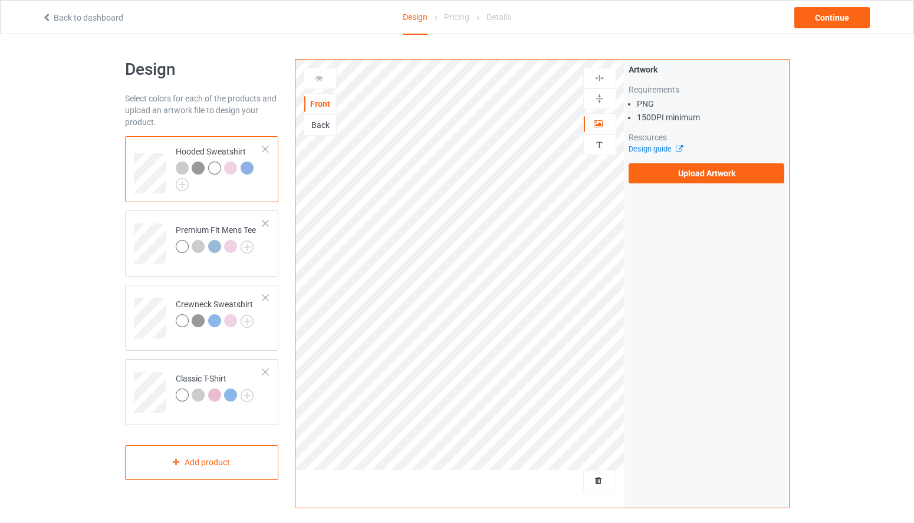
click at [57, 18] on link "Back to dashboard" at bounding box center [82, 17] width 81 height 9
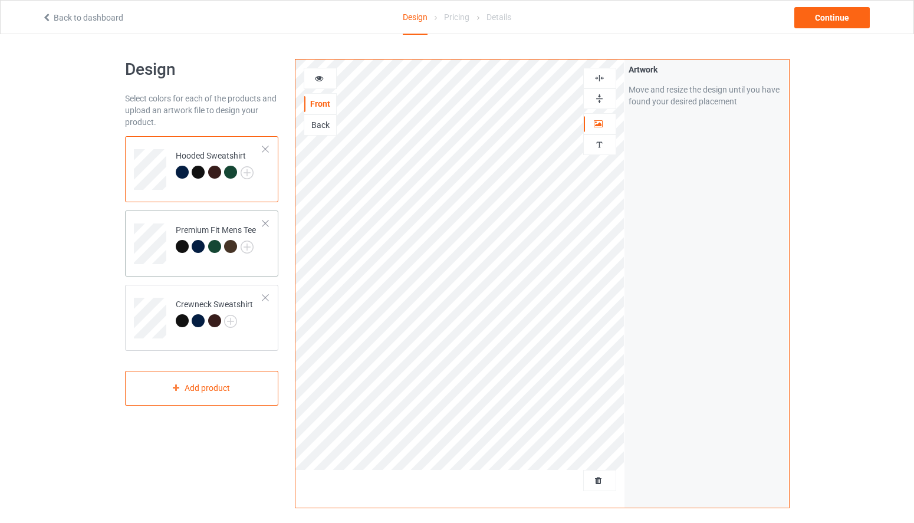
click at [187, 246] on div at bounding box center [182, 246] width 13 height 13
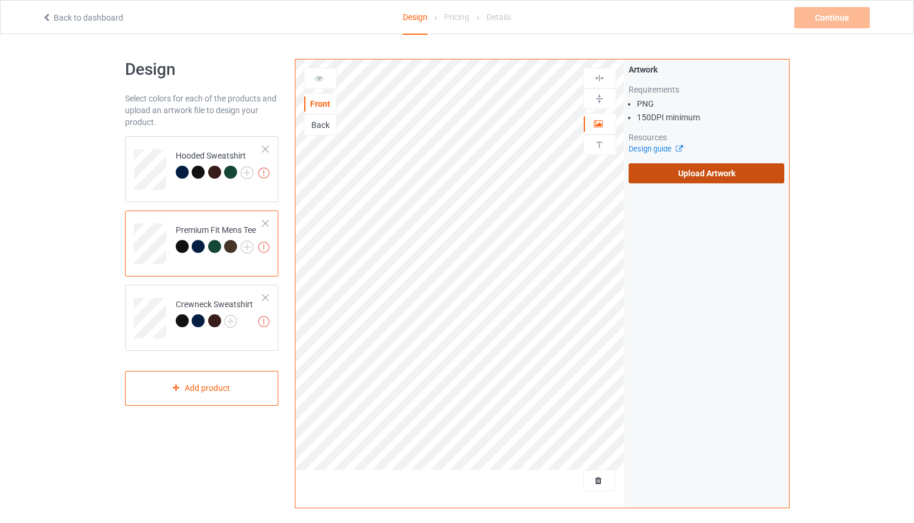
click at [698, 183] on label "Upload Artwork" at bounding box center [707, 173] width 156 height 20
click at [0, 0] on input "Upload Artwork" at bounding box center [0, 0] width 0 height 0
click at [669, 171] on label "Upload Artwork" at bounding box center [707, 173] width 156 height 20
click at [0, 0] on input "Upload Artwork" at bounding box center [0, 0] width 0 height 0
click at [311, 127] on div "Back" at bounding box center [320, 125] width 32 height 12
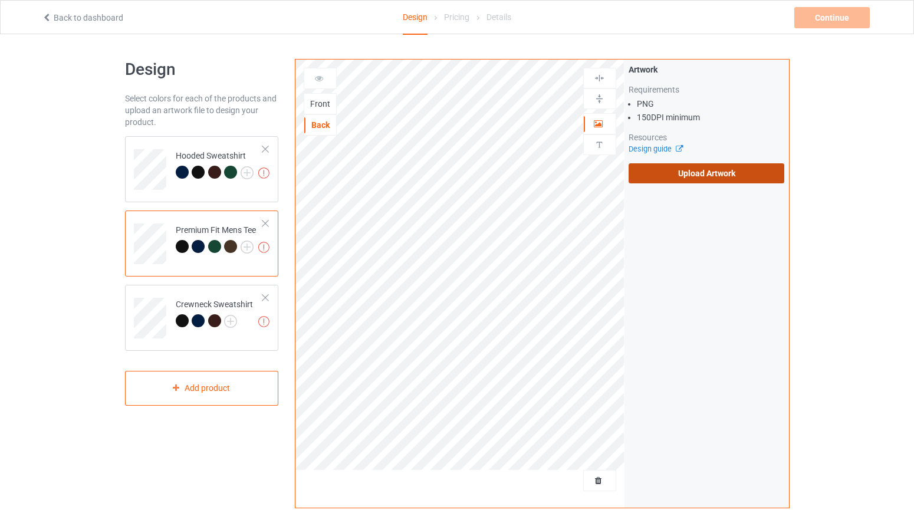
click at [709, 180] on label "Upload Artwork" at bounding box center [707, 173] width 156 height 20
click at [0, 0] on input "Upload Artwork" at bounding box center [0, 0] width 0 height 0
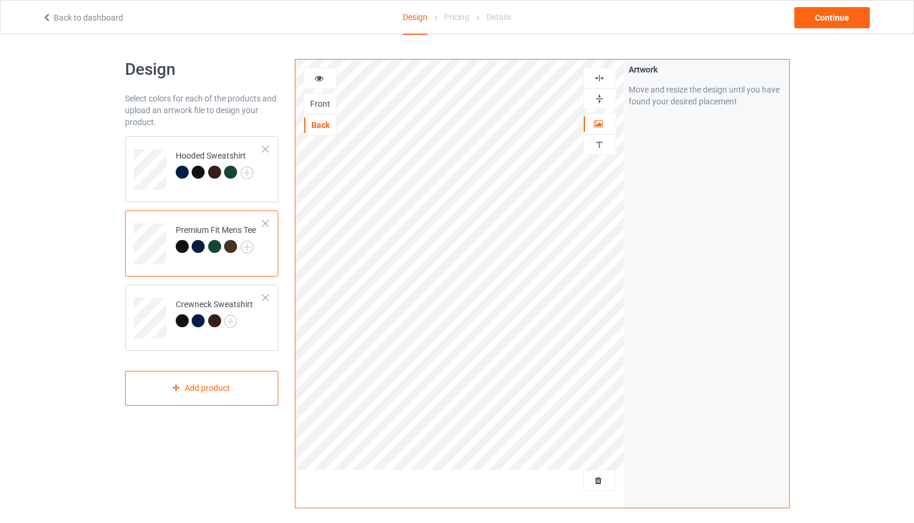
click at [321, 74] on icon at bounding box center [319, 77] width 10 height 8
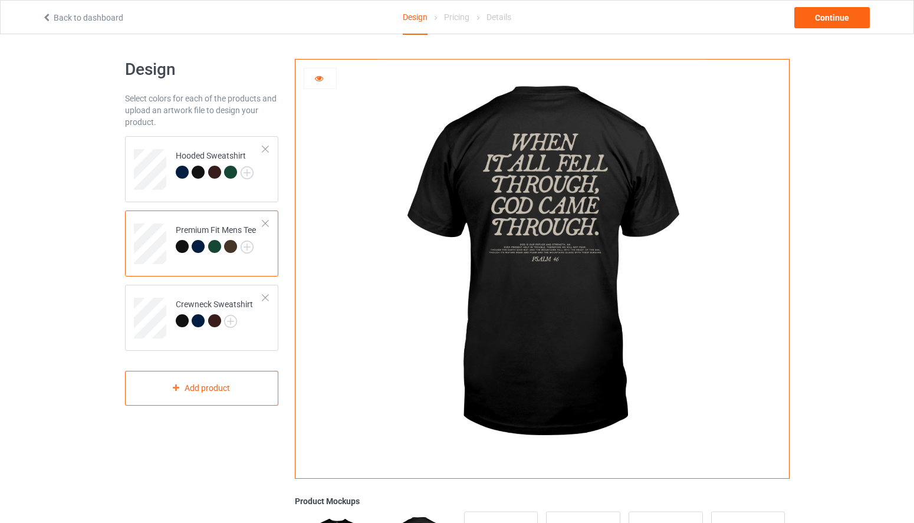
click at [308, 218] on div at bounding box center [541, 265] width 493 height 410
click at [321, 78] on icon at bounding box center [319, 77] width 10 height 8
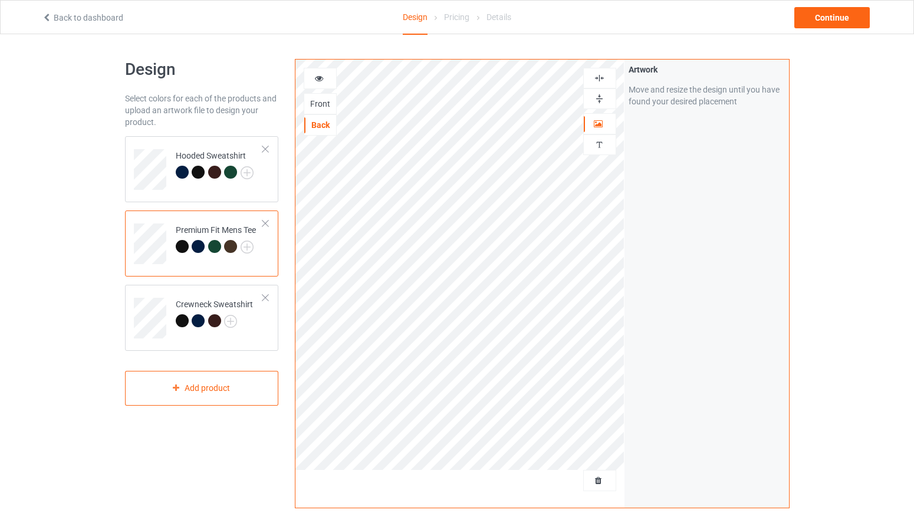
click at [317, 101] on div "Front" at bounding box center [320, 104] width 32 height 12
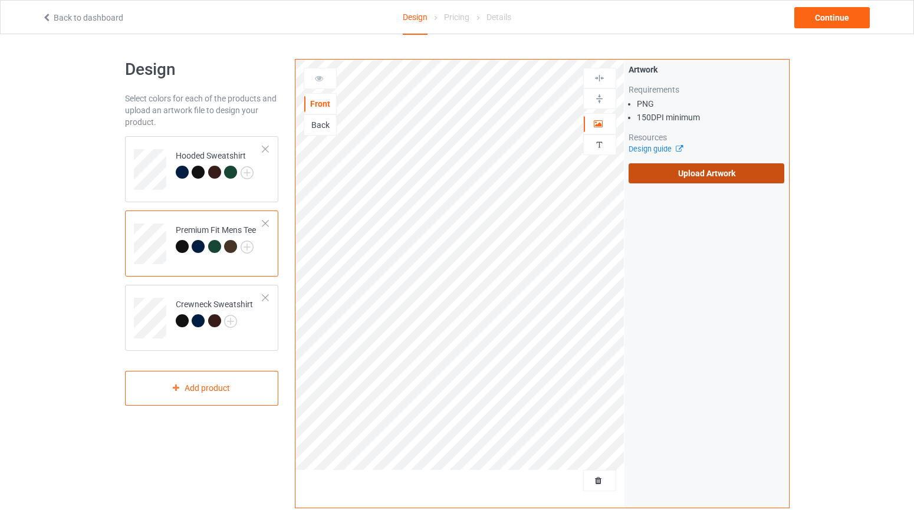
click at [676, 182] on label "Upload Artwork" at bounding box center [707, 173] width 156 height 20
click at [0, 0] on input "Upload Artwork" at bounding box center [0, 0] width 0 height 0
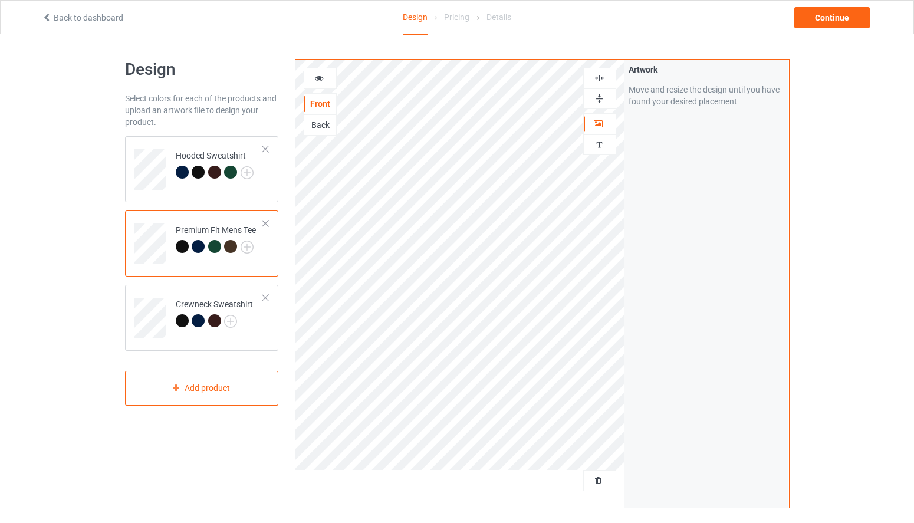
click at [323, 77] on icon at bounding box center [319, 77] width 10 height 8
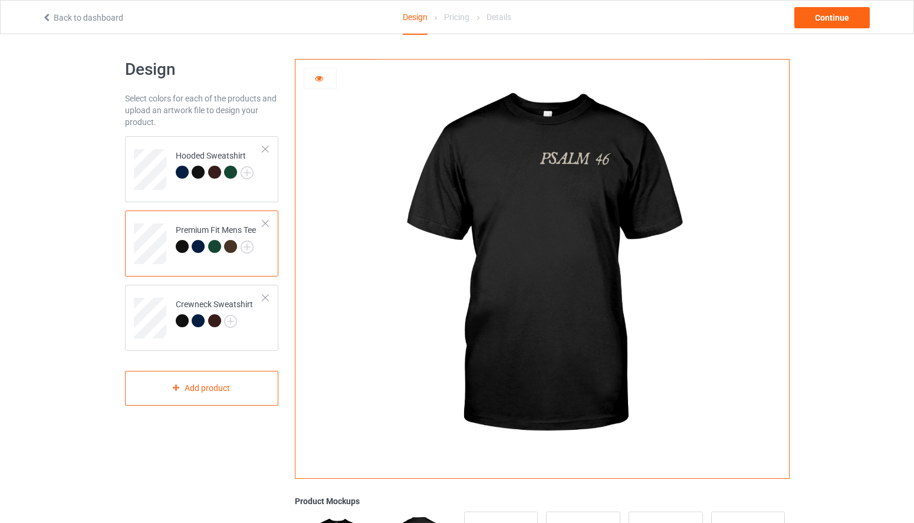
click at [331, 77] on div at bounding box center [320, 79] width 32 height 12
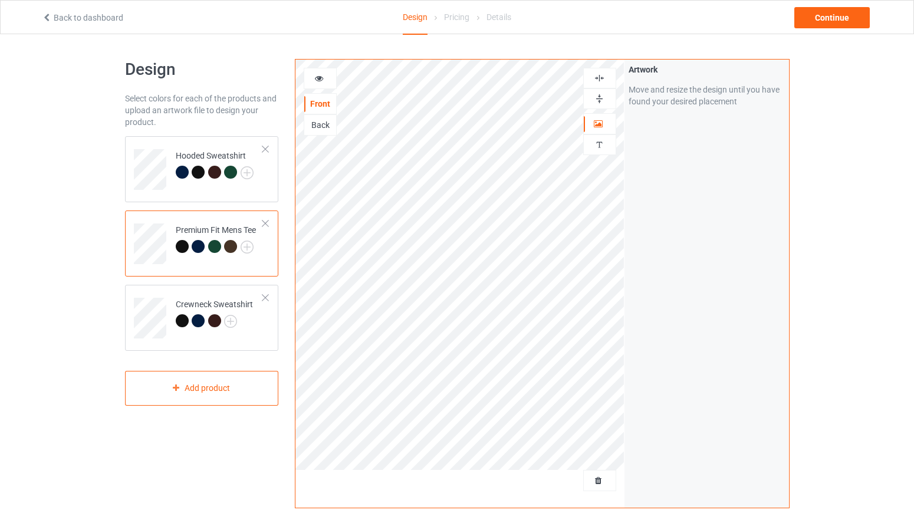
click at [332, 85] on div at bounding box center [320, 78] width 33 height 21
click at [327, 79] on div at bounding box center [320, 79] width 32 height 12
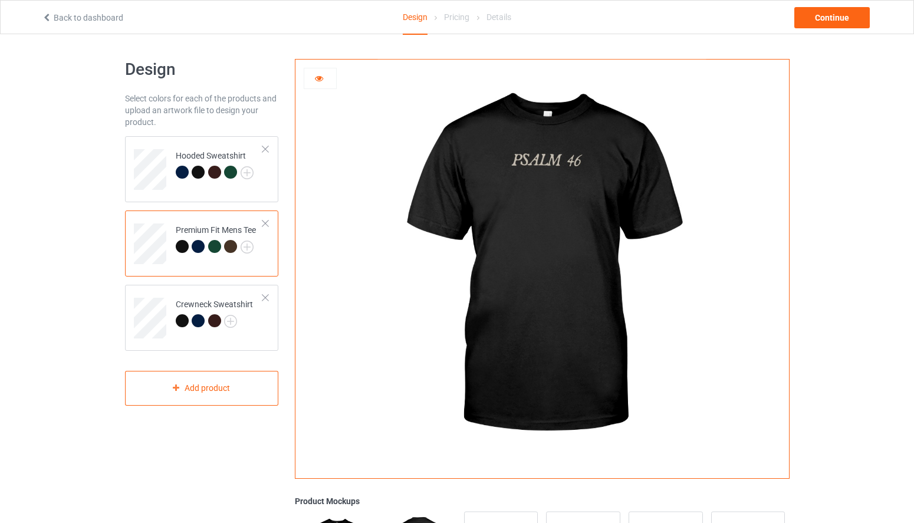
click at [323, 83] on div at bounding box center [320, 79] width 32 height 12
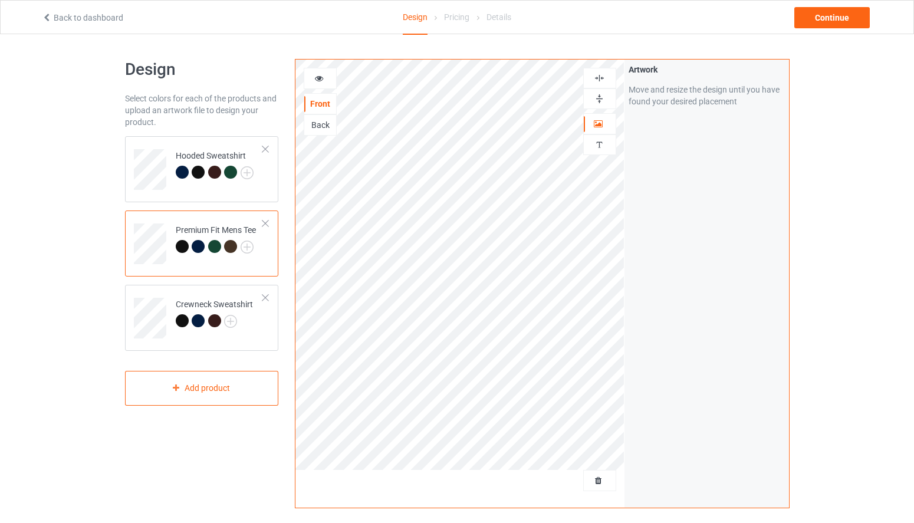
click at [326, 78] on div at bounding box center [320, 79] width 32 height 12
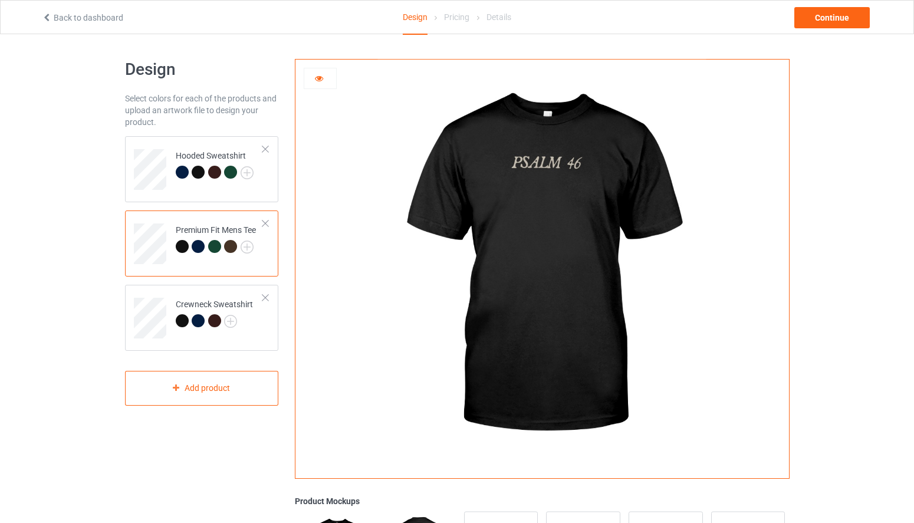
click at [196, 247] on div at bounding box center [198, 246] width 13 height 13
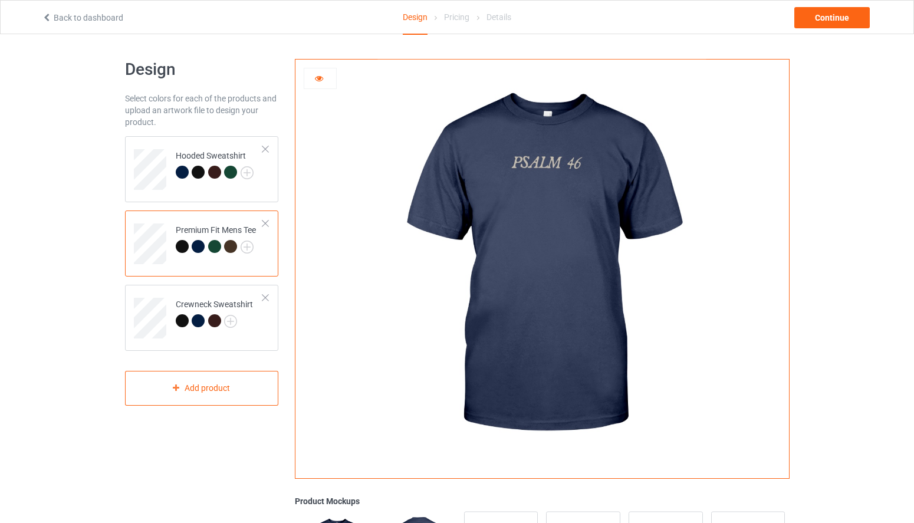
click at [216, 249] on div at bounding box center [214, 246] width 13 height 13
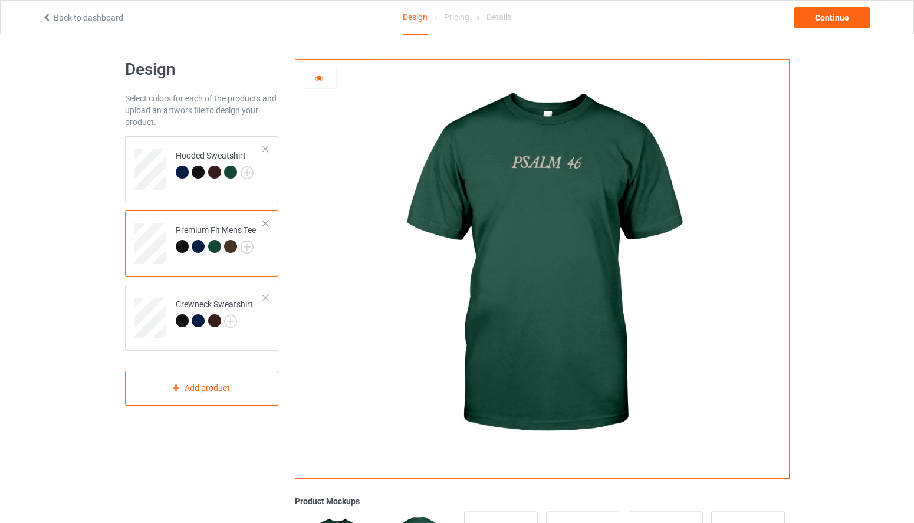
click at [232, 249] on div at bounding box center [230, 246] width 13 height 13
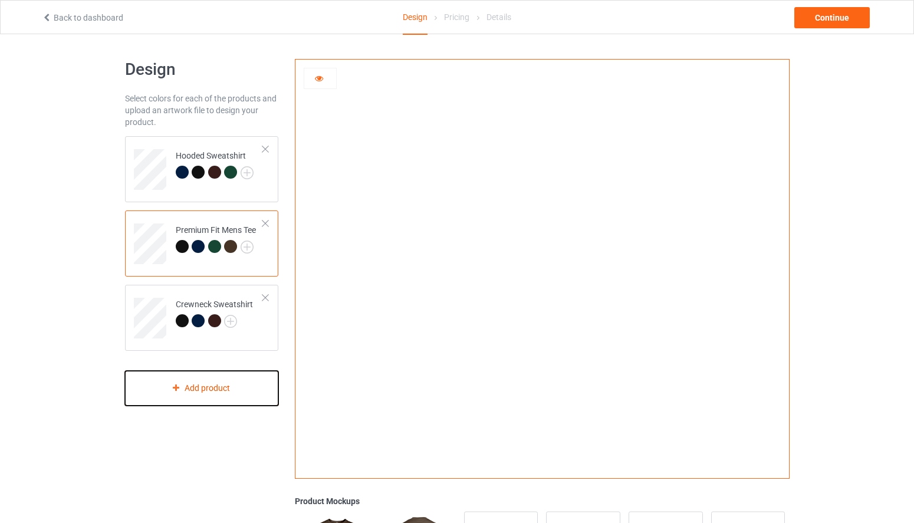
click at [208, 391] on div "Add product" at bounding box center [202, 388] width 154 height 35
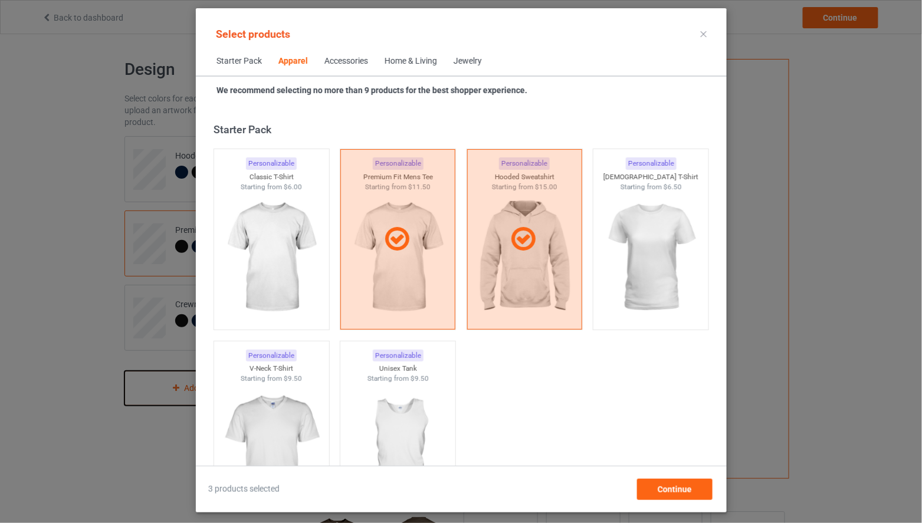
scroll to position [439, 0]
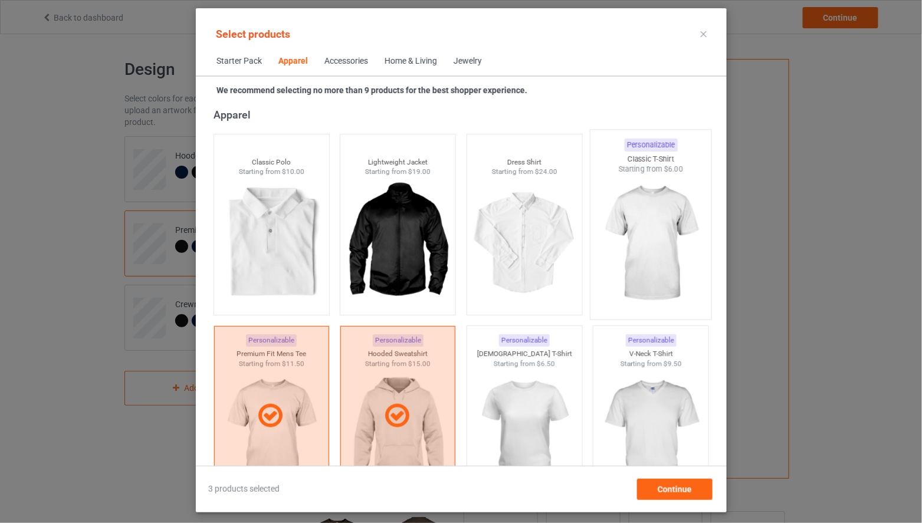
click at [645, 234] on img at bounding box center [650, 244] width 111 height 139
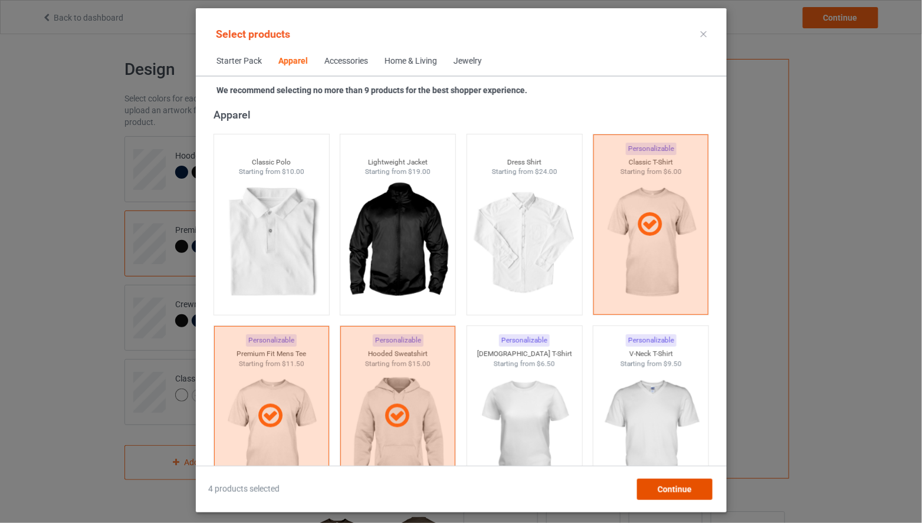
click at [682, 491] on span "Continue" at bounding box center [674, 489] width 34 height 9
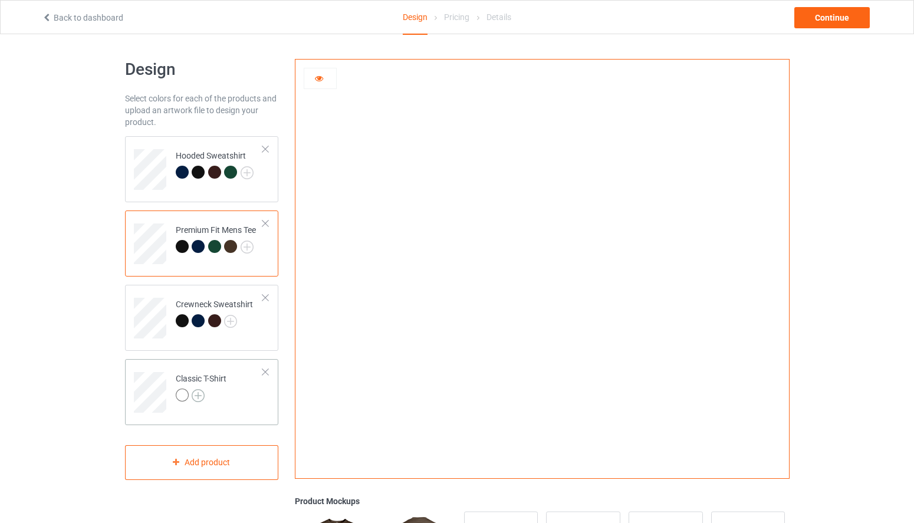
click at [203, 396] on img at bounding box center [198, 395] width 13 height 13
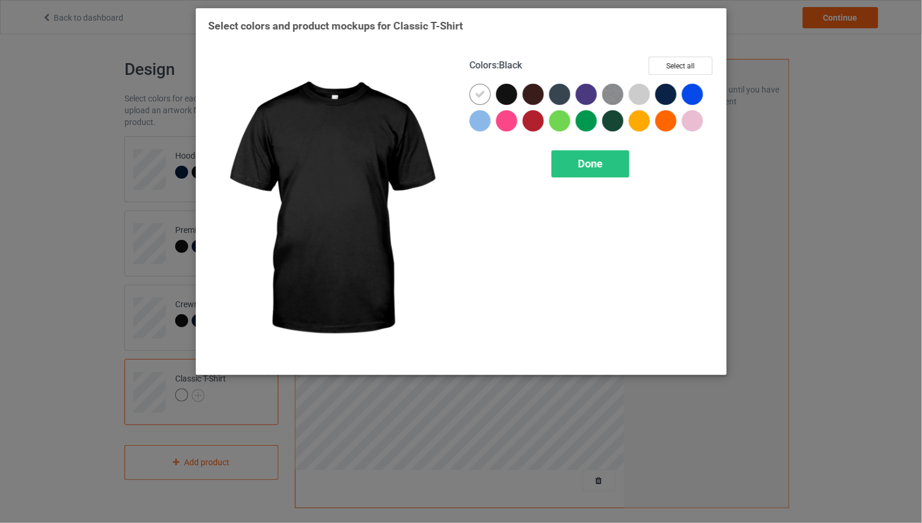
drag, startPoint x: 506, startPoint y: 96, endPoint x: 570, endPoint y: 100, distance: 63.9
click at [507, 96] on div at bounding box center [506, 94] width 21 height 21
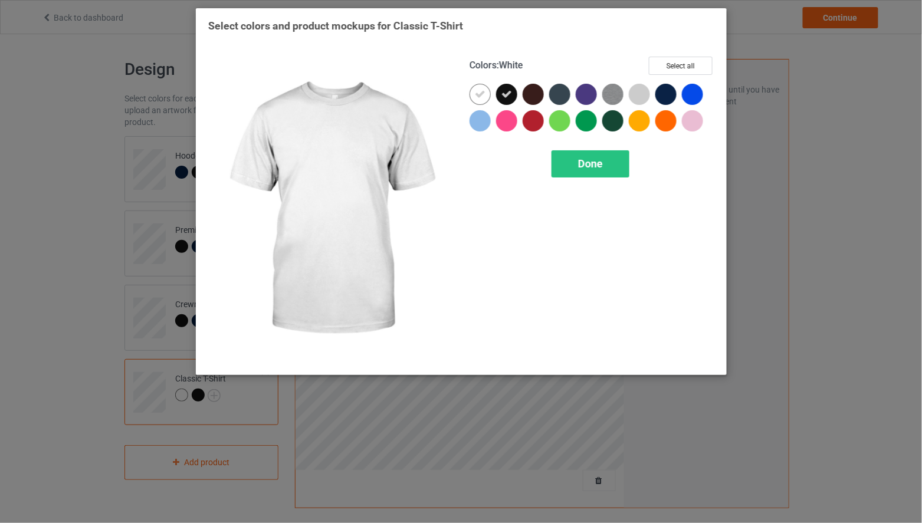
click at [475, 94] on div at bounding box center [479, 94] width 21 height 21
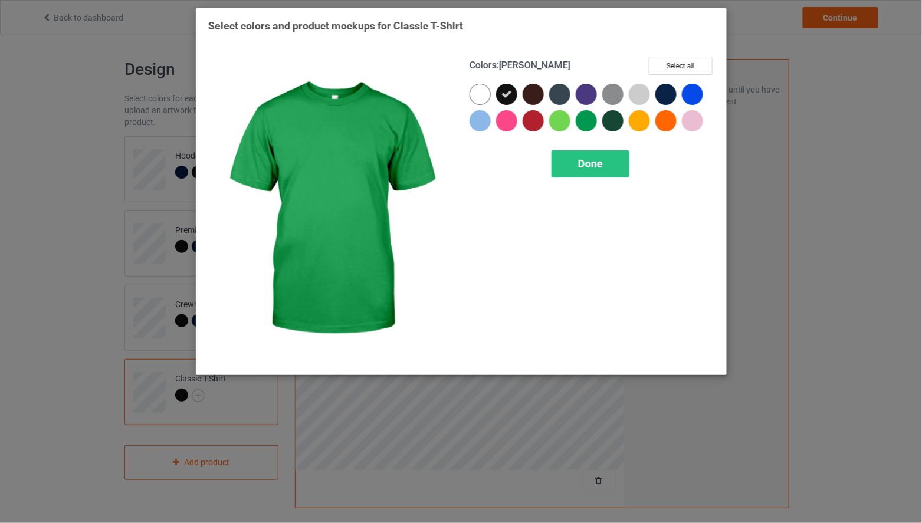
drag, startPoint x: 610, startPoint y: 123, endPoint x: 616, endPoint y: 121, distance: 6.4
click at [611, 123] on div at bounding box center [612, 120] width 21 height 21
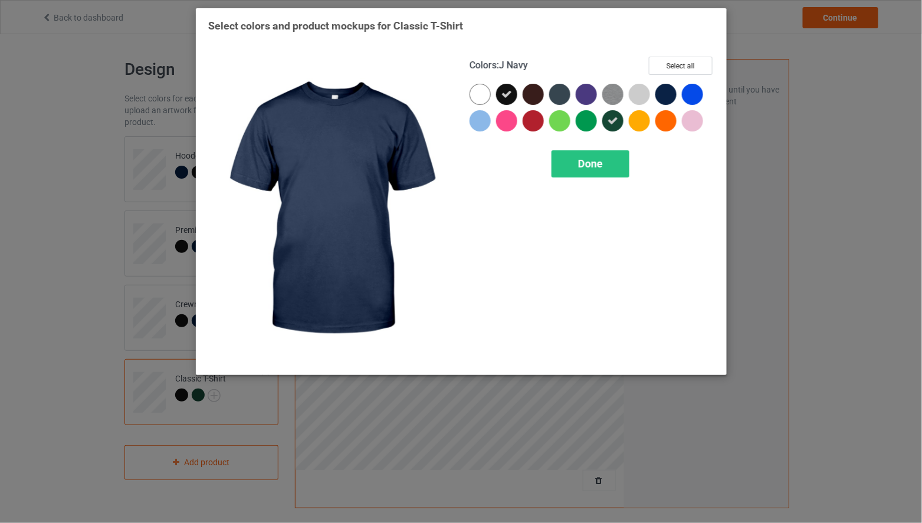
click at [666, 98] on div at bounding box center [665, 94] width 21 height 21
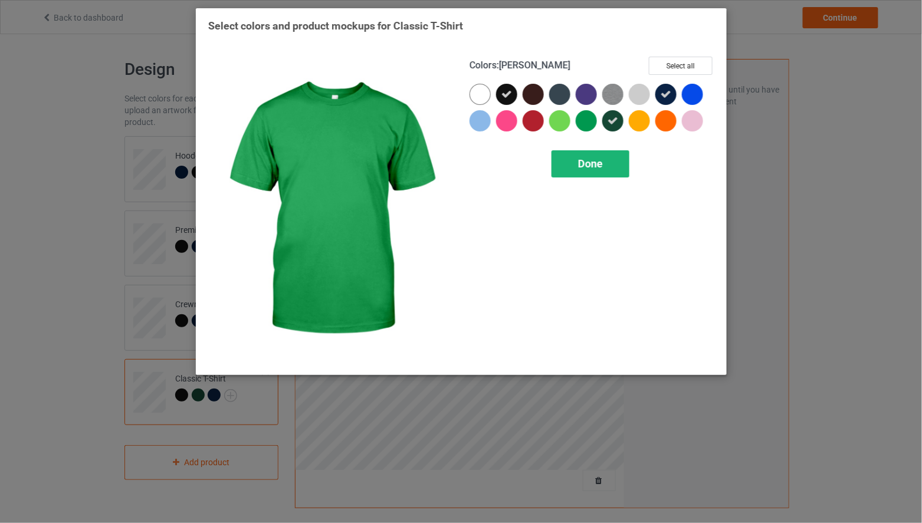
click at [604, 153] on div "Done" at bounding box center [590, 163] width 78 height 27
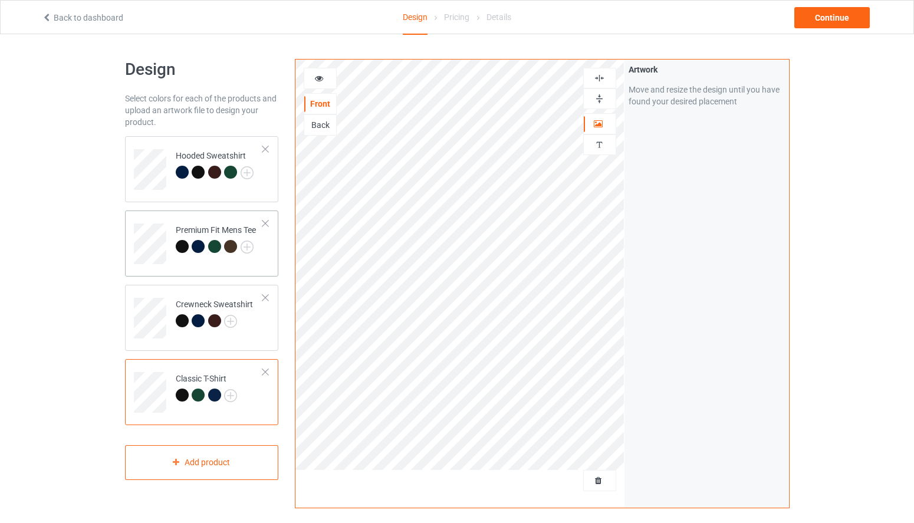
click at [218, 243] on div at bounding box center [214, 246] width 13 height 13
click at [311, 73] on div at bounding box center [320, 79] width 32 height 12
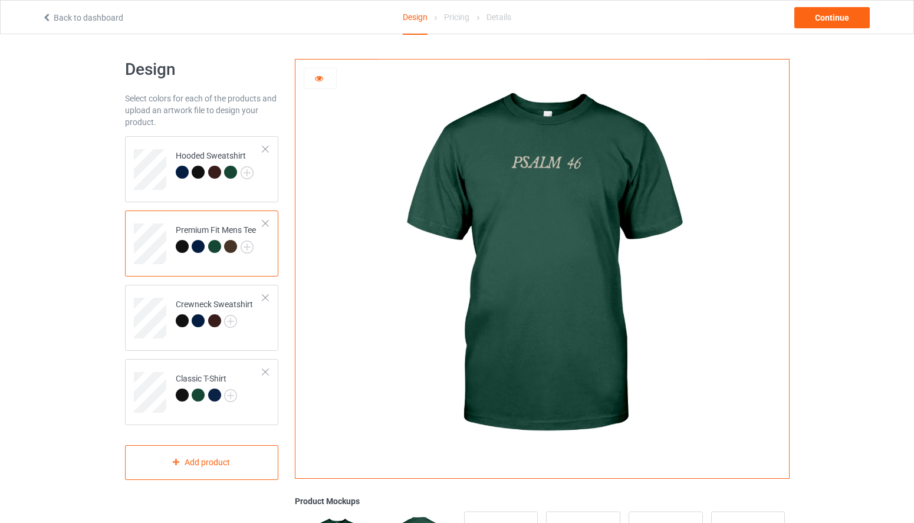
drag, startPoint x: 324, startPoint y: 78, endPoint x: 324, endPoint y: 92, distance: 14.2
click at [324, 78] on icon at bounding box center [319, 77] width 10 height 8
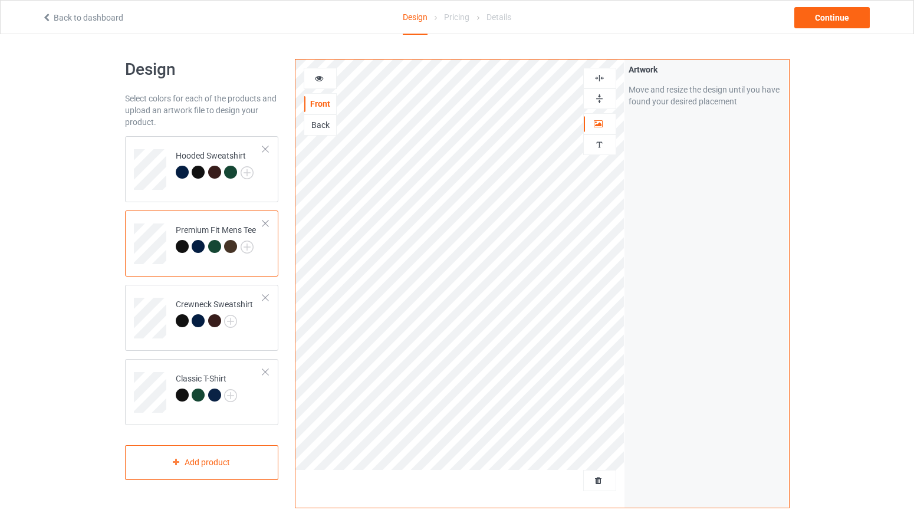
click at [321, 131] on div "Back" at bounding box center [320, 124] width 33 height 21
click at [330, 113] on div "Front" at bounding box center [320, 103] width 33 height 21
click at [327, 123] on div "Back" at bounding box center [320, 125] width 32 height 12
click at [326, 82] on div at bounding box center [320, 79] width 32 height 12
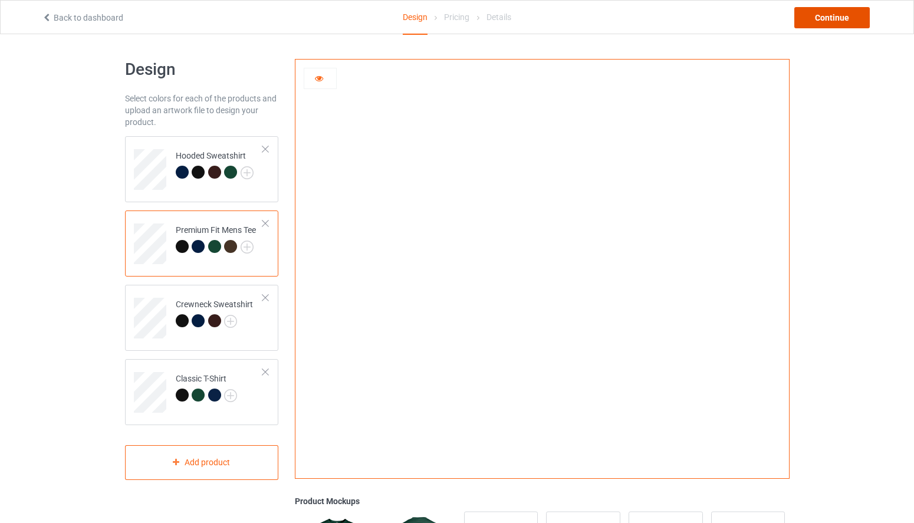
click at [832, 15] on div "Continue" at bounding box center [831, 17] width 75 height 21
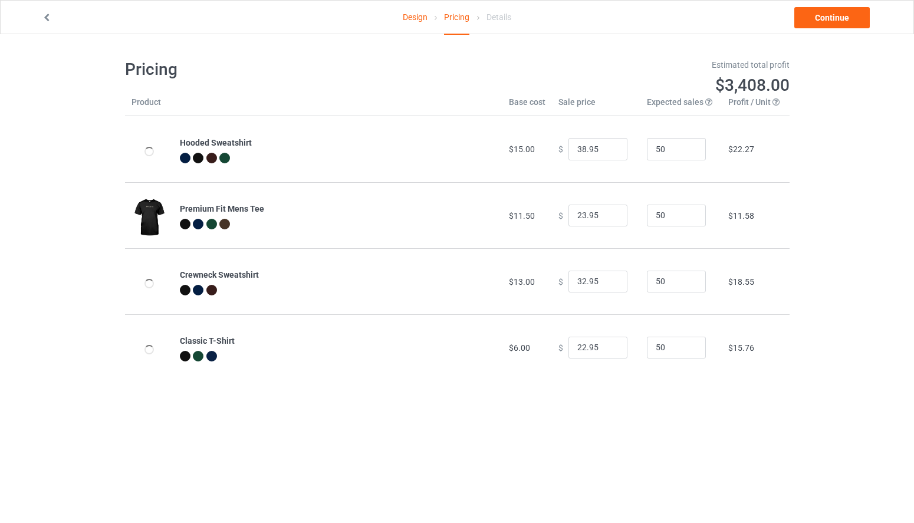
type input "46.95"
type input "32.95"
type input "39.95"
type input "26.95"
drag, startPoint x: 572, startPoint y: 149, endPoint x: 579, endPoint y: 149, distance: 6.5
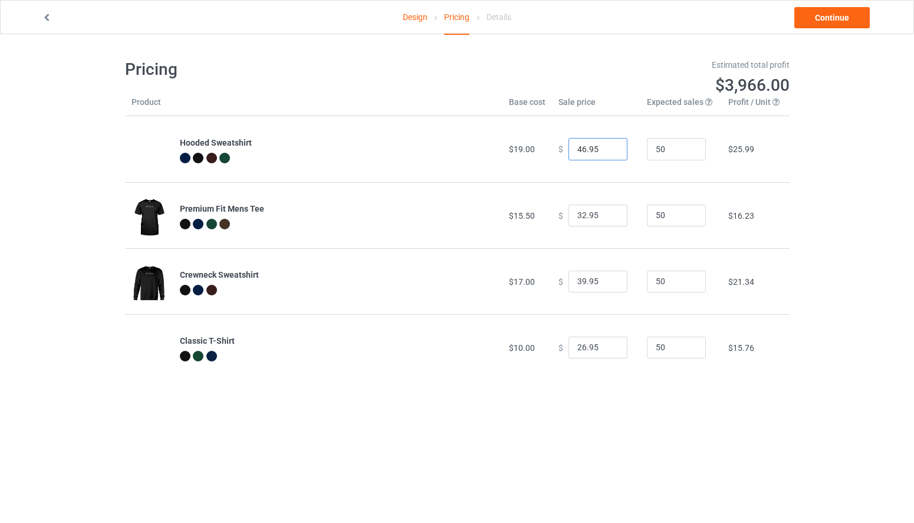
click at [579, 149] on input "46.95" at bounding box center [598, 149] width 59 height 22
type input "38.95"
drag, startPoint x: 571, startPoint y: 216, endPoint x: 579, endPoint y: 216, distance: 7.7
click at [579, 216] on input "32.95" at bounding box center [598, 216] width 59 height 22
type input "26.95"
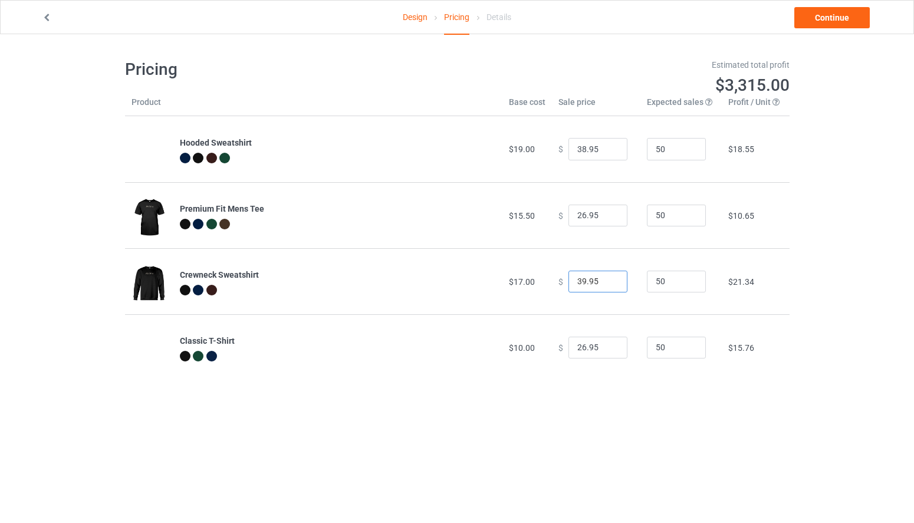
click at [579, 282] on input "39.95" at bounding box center [598, 282] width 59 height 22
click at [580, 283] on input "35.95" at bounding box center [598, 282] width 59 height 22
type input "36.95"
click at [579, 347] on input "26.95" at bounding box center [598, 348] width 59 height 22
type input "22.95"
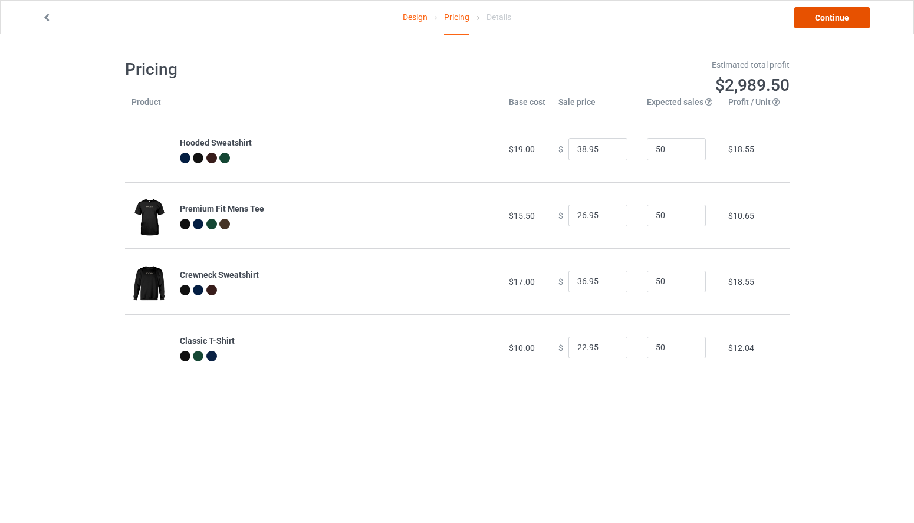
click at [827, 25] on link "Continue" at bounding box center [831, 17] width 75 height 21
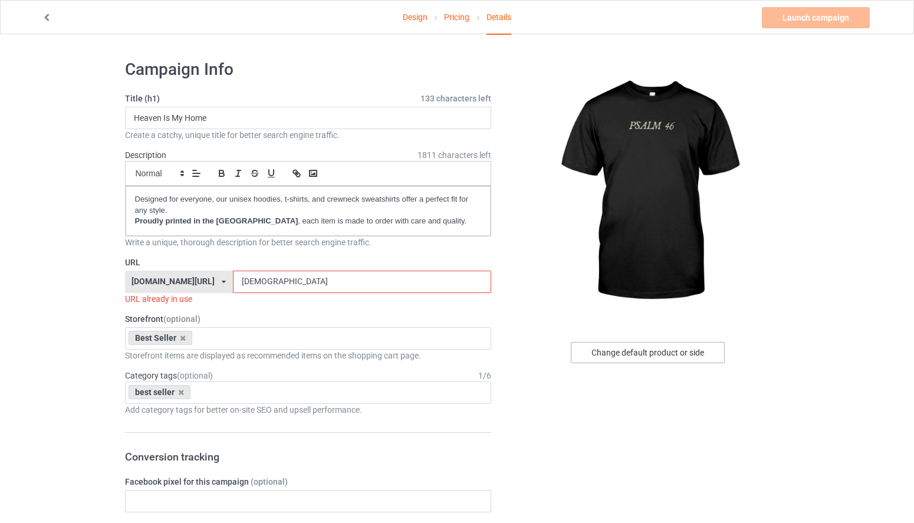
click at [694, 346] on div "Change default product or side" at bounding box center [648, 352] width 154 height 21
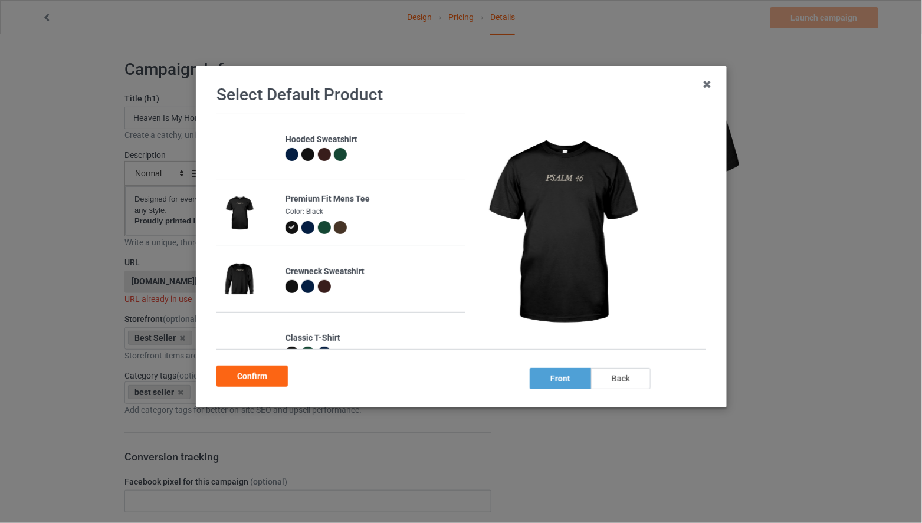
click at [633, 379] on div "back" at bounding box center [620, 378] width 60 height 21
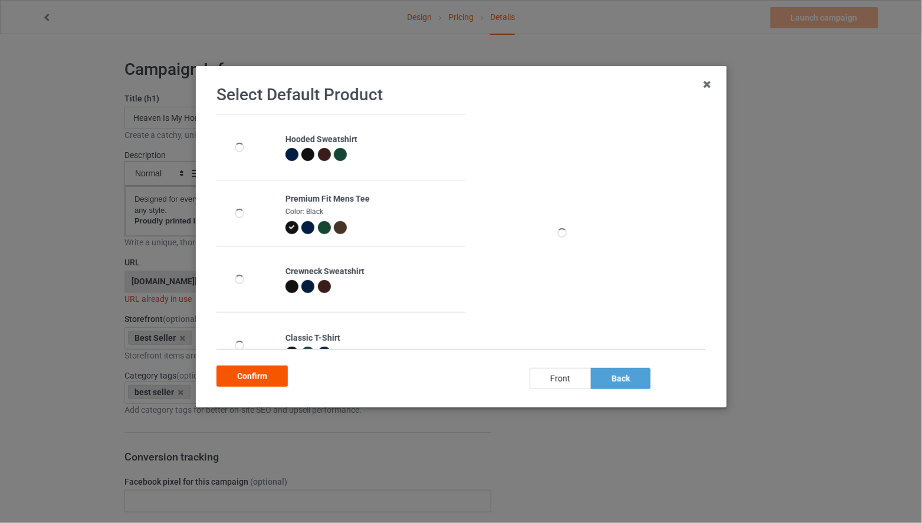
click at [235, 378] on div "Confirm" at bounding box center [251, 376] width 71 height 21
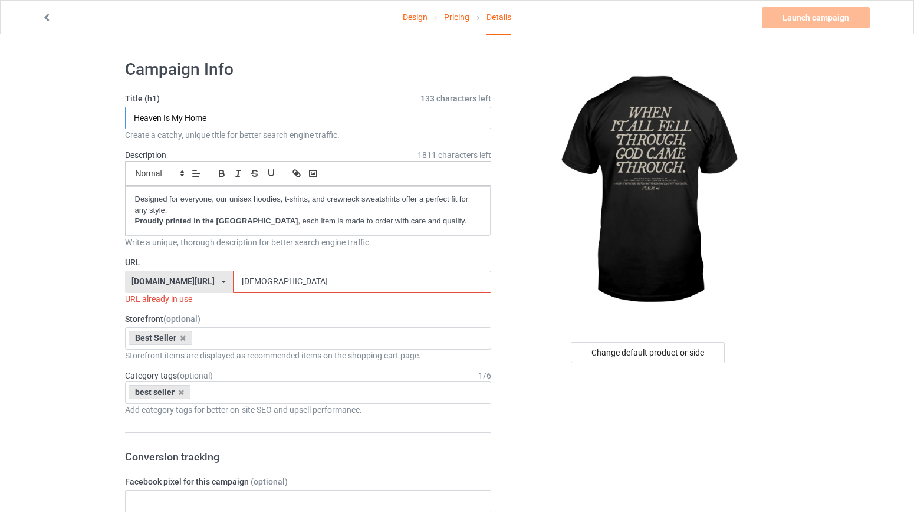
drag, startPoint x: 221, startPoint y: 119, endPoint x: 129, endPoint y: 120, distance: 92.0
click at [129, 120] on input "Heaven Is My Home" at bounding box center [308, 118] width 367 height 22
drag, startPoint x: 195, startPoint y: 116, endPoint x: 91, endPoint y: 118, distance: 103.2
type input "[DEMOGRAPHIC_DATA] 46"
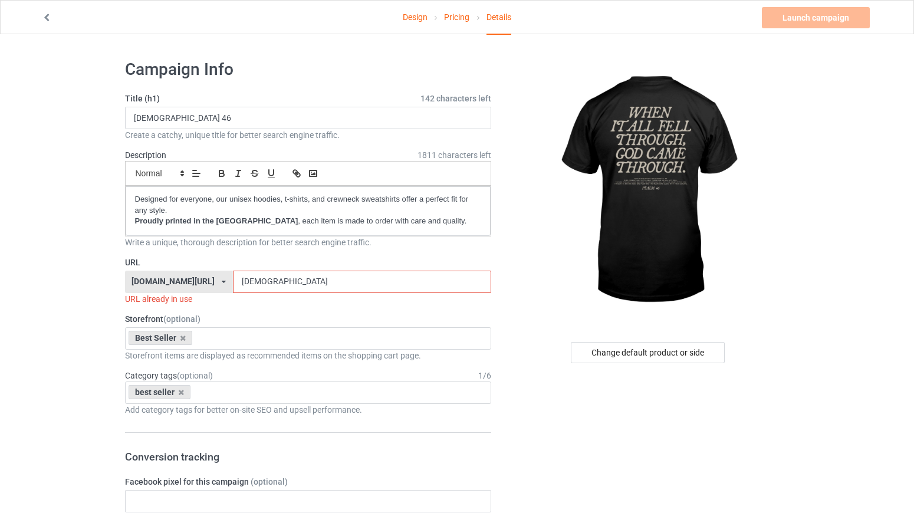
drag, startPoint x: 378, startPoint y: 284, endPoint x: 248, endPoint y: 290, distance: 130.4
click at [248, 290] on div "[DOMAIN_NAME][URL] [DOMAIN_NAME][URL] [DOMAIN_NAME][URL] [DOMAIN_NAME][URL] 5ca…" at bounding box center [308, 282] width 367 height 22
drag, startPoint x: 372, startPoint y: 280, endPoint x: 248, endPoint y: 286, distance: 123.4
click at [248, 286] on div "[DOMAIN_NAME][URL] [DOMAIN_NAME][URL] [DOMAIN_NAME][URL] [DOMAIN_NAME][URL] 5ca…" at bounding box center [308, 282] width 367 height 22
paste input "[DEMOGRAPHIC_DATA] 46"
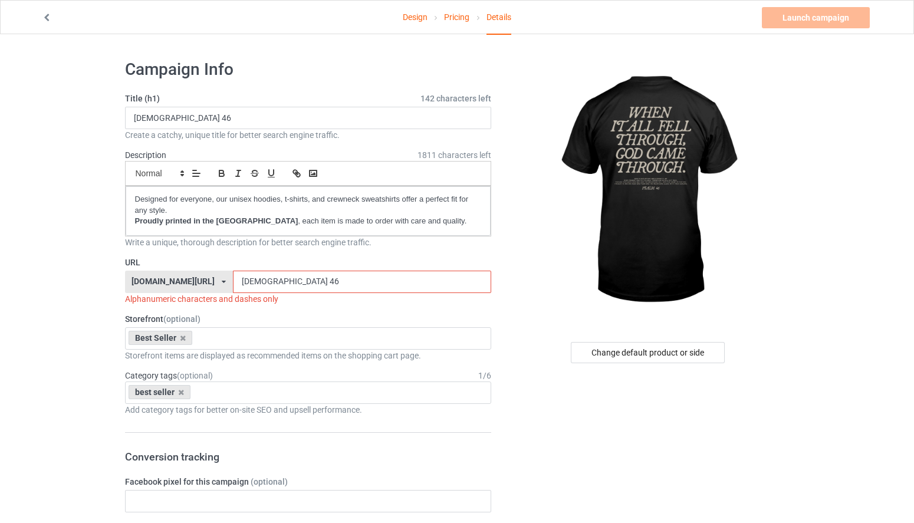
click at [308, 284] on input "[DEMOGRAPHIC_DATA] 46" at bounding box center [362, 282] width 258 height 22
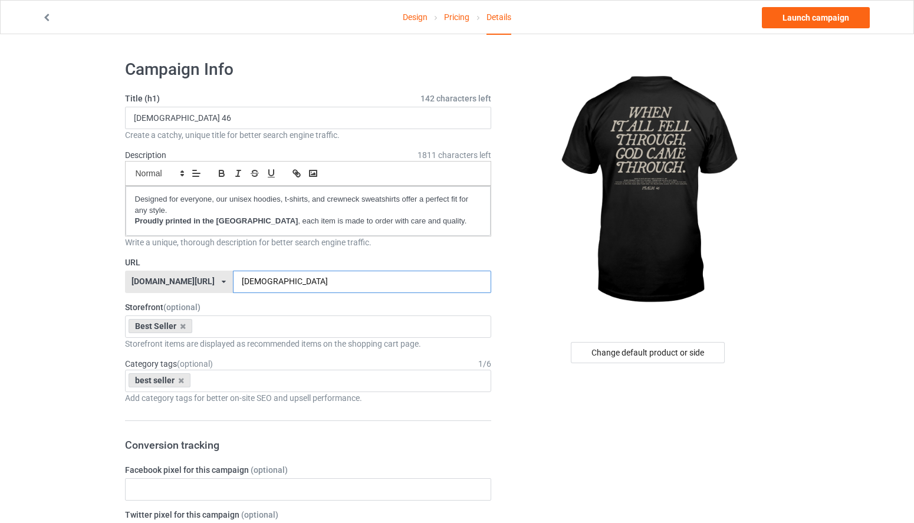
type input "[DEMOGRAPHIC_DATA]"
click at [411, 20] on link "Design" at bounding box center [415, 17] width 25 height 33
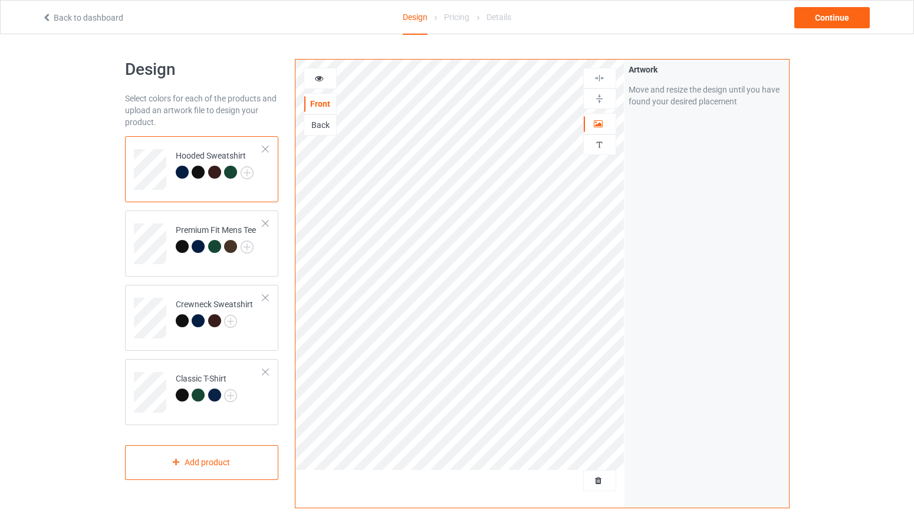
click at [334, 122] on div "Back" at bounding box center [320, 125] width 32 height 12
click at [176, 249] on div at bounding box center [182, 246] width 13 height 13
click at [313, 121] on div "Back" at bounding box center [320, 125] width 32 height 12
click at [326, 77] on div at bounding box center [320, 79] width 32 height 12
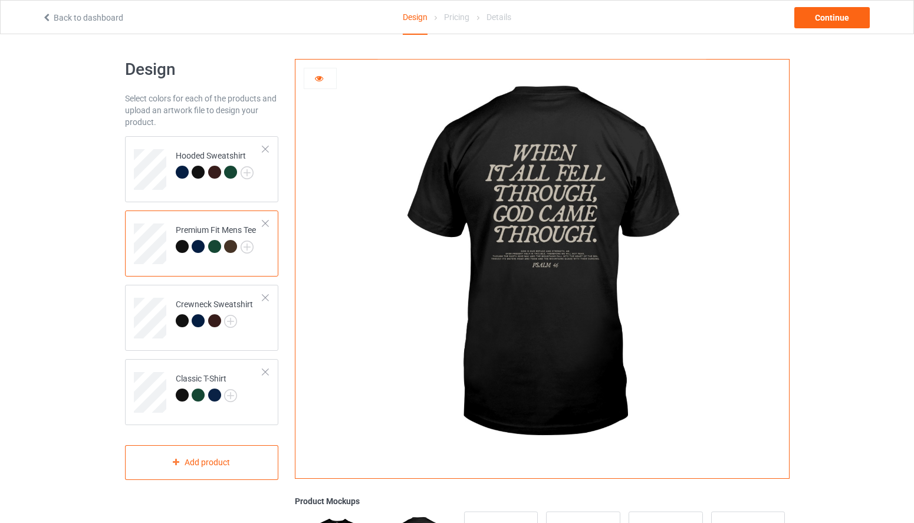
click at [324, 73] on icon at bounding box center [319, 77] width 10 height 8
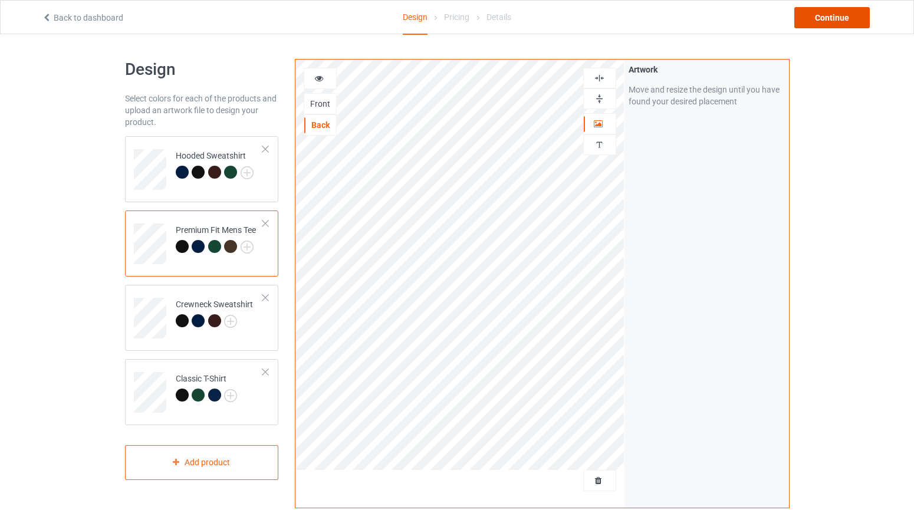
click at [835, 18] on div "Continue" at bounding box center [831, 17] width 75 height 21
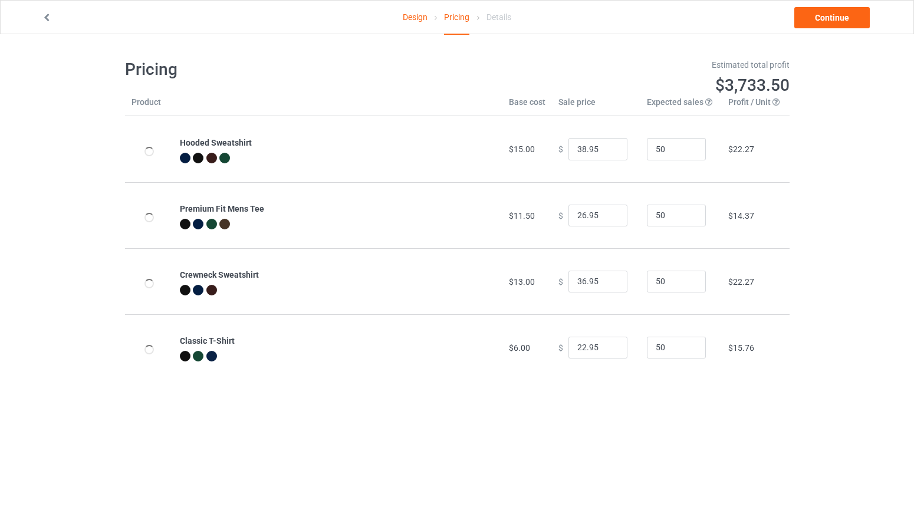
type input "46.95"
type input "32.95"
type input "39.95"
type input "26.95"
drag, startPoint x: 580, startPoint y: 149, endPoint x: 547, endPoint y: 150, distance: 32.4
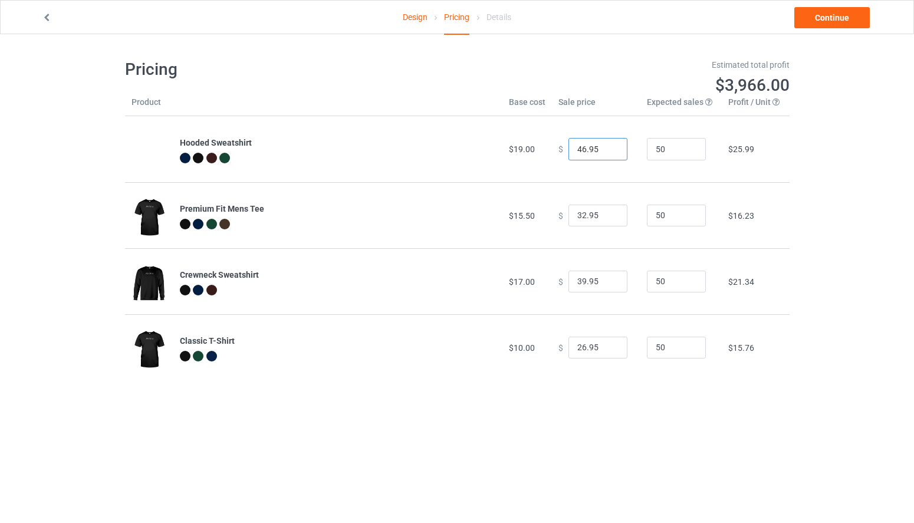
click at [552, 150] on td "$ 46.95" at bounding box center [596, 149] width 88 height 66
type input "38.95"
drag, startPoint x: 566, startPoint y: 215, endPoint x: 579, endPoint y: 215, distance: 12.4
click at [579, 215] on input "32.95" at bounding box center [598, 216] width 59 height 22
type input "26.95"
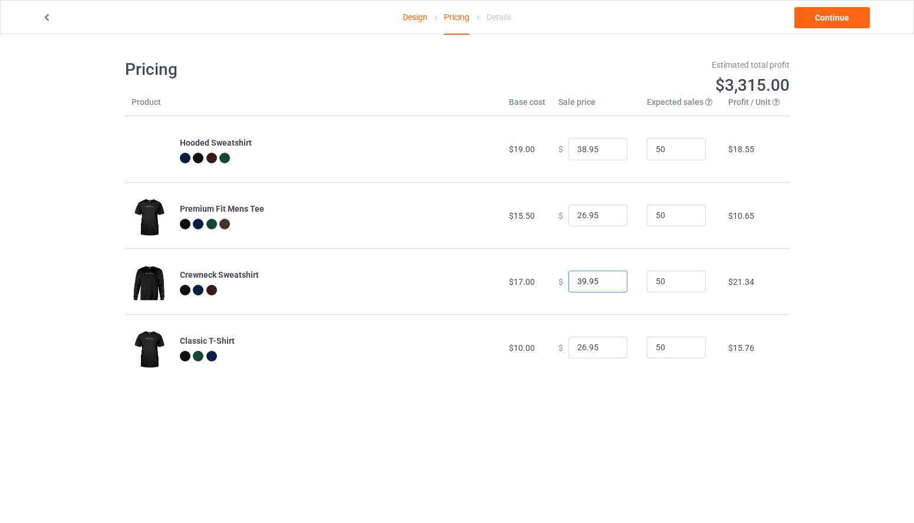
click at [578, 278] on input "39.95" at bounding box center [598, 282] width 59 height 22
type input "36.95"
click at [579, 345] on input "26.95" at bounding box center [598, 348] width 59 height 22
type input "22.95"
click at [819, 24] on link "Continue" at bounding box center [831, 17] width 75 height 21
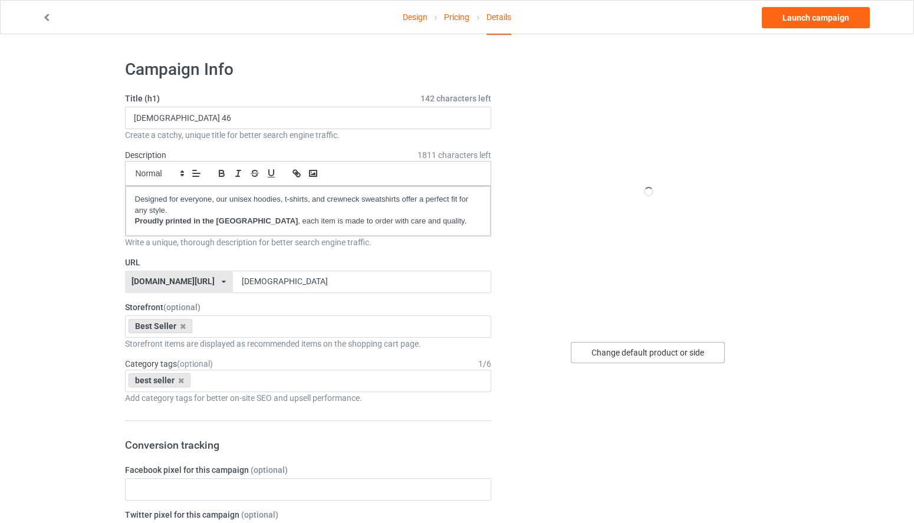
click at [671, 350] on div "Change default product or side" at bounding box center [648, 352] width 154 height 21
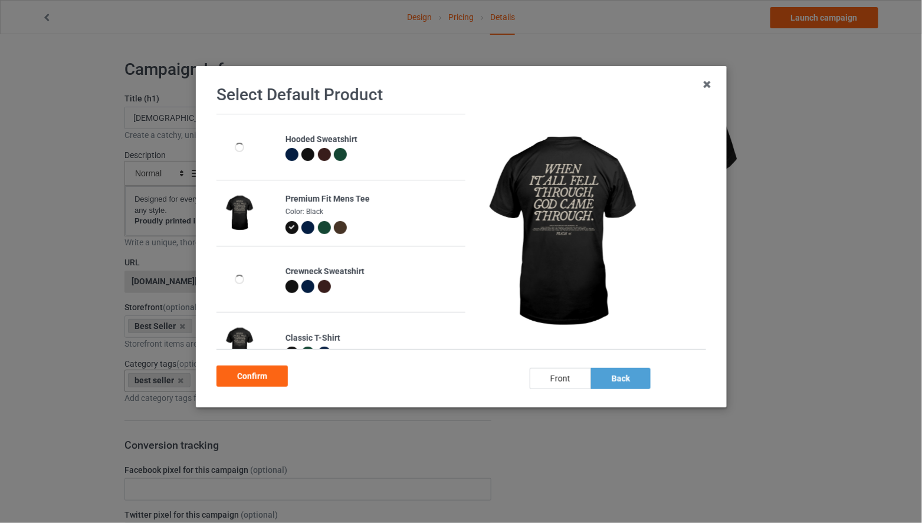
drag, startPoint x: 241, startPoint y: 378, endPoint x: 249, endPoint y: 377, distance: 7.8
click at [242, 378] on div "Confirm" at bounding box center [251, 376] width 71 height 21
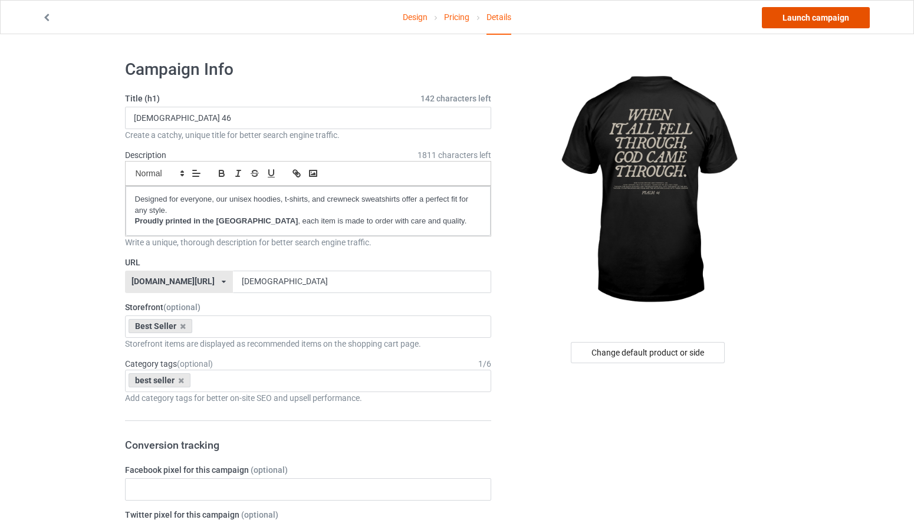
click at [824, 21] on link "Launch campaign" at bounding box center [816, 17] width 108 height 21
